Goal: Information Seeking & Learning: Learn about a topic

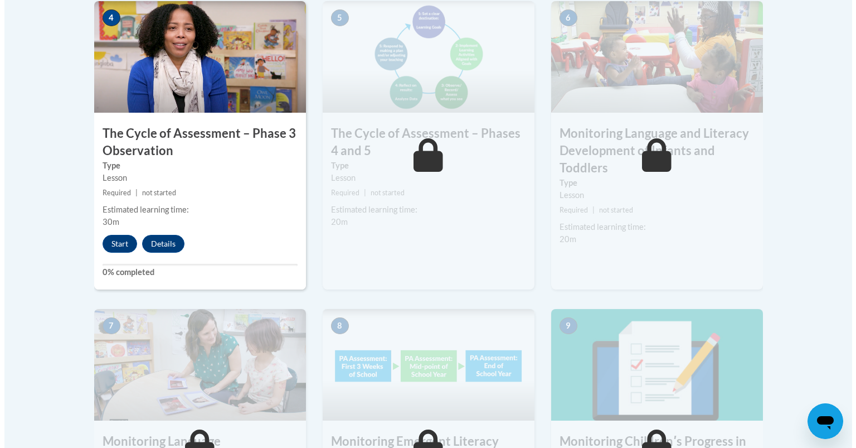
scroll to position [699, 0]
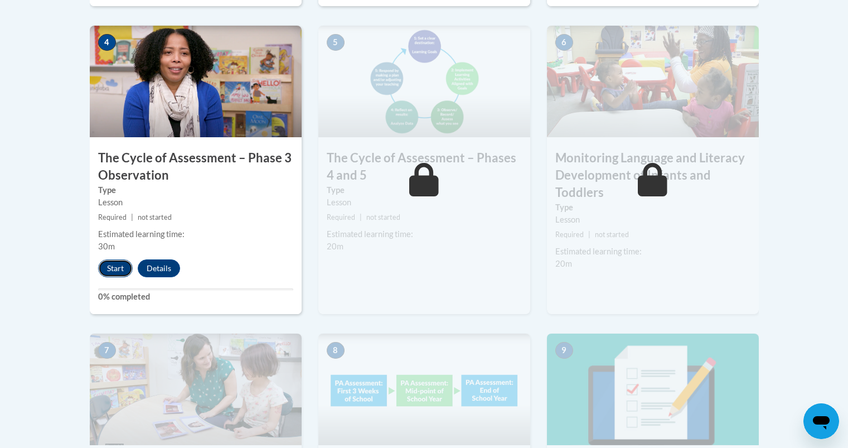
click at [99, 266] on button "Start" at bounding box center [115, 268] width 35 height 18
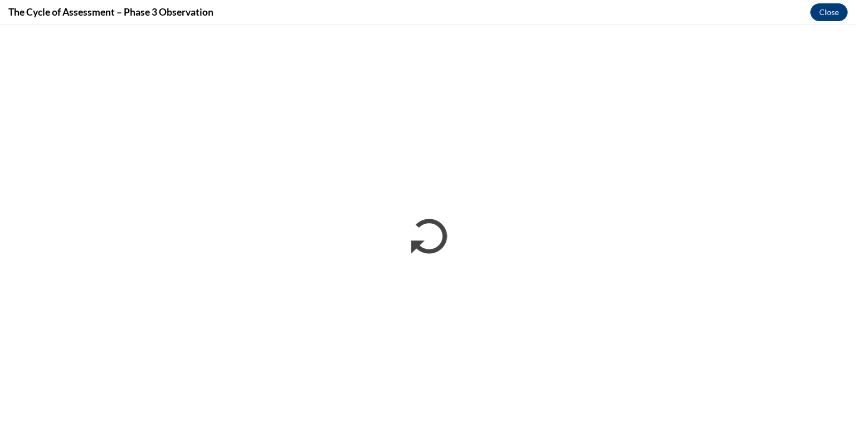
scroll to position [0, 0]
